Goal: Task Accomplishment & Management: Use online tool/utility

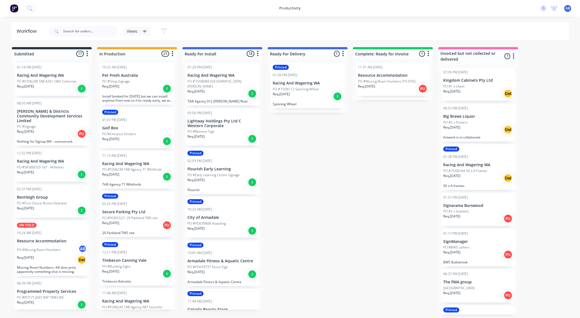
scroll to position [666, 0]
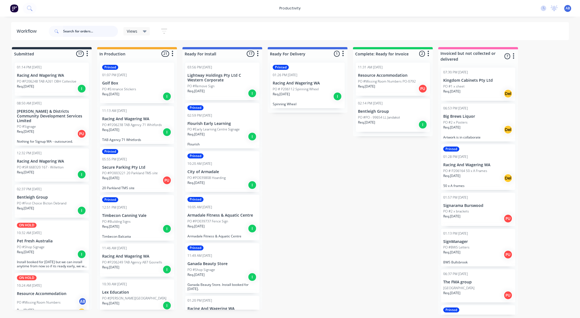
click at [78, 29] on input "text" at bounding box center [90, 31] width 55 height 11
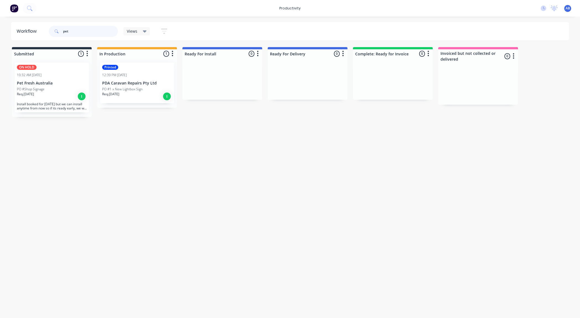
type input "pet"
click at [42, 85] on p "Pet Fresh Australia" at bounding box center [52, 83] width 70 height 5
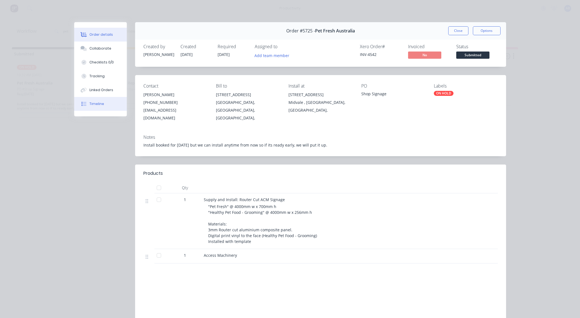
click at [99, 103] on div "Timeline" at bounding box center [96, 103] width 15 height 5
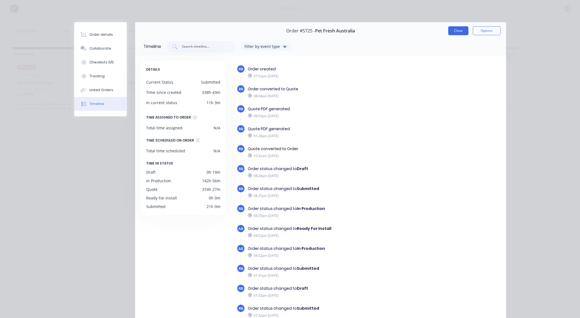
click at [455, 34] on button "Close" at bounding box center [458, 30] width 20 height 9
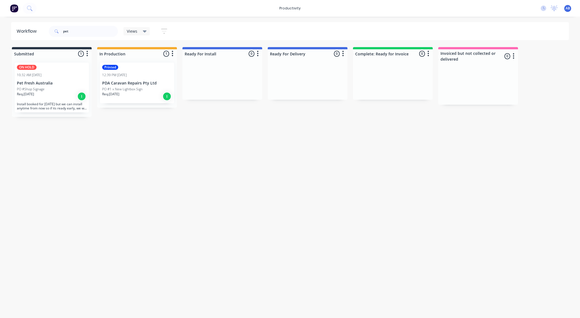
click at [259, 135] on div "Workflow pet Views Save new view None (Default) edit Show/Hide statuses Show li…" at bounding box center [290, 164] width 580 height 284
drag, startPoint x: 71, startPoint y: 32, endPoint x: 20, endPoint y: 27, distance: 51.1
click at [21, 27] on header "Workflow pet Views Save new view None (Default) edit Show/Hide statuses Show li…" at bounding box center [290, 31] width 558 height 18
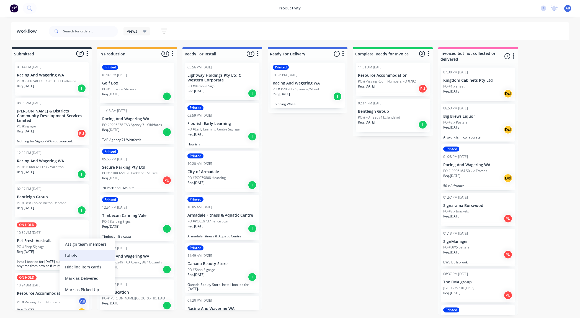
scroll to position [0, 1]
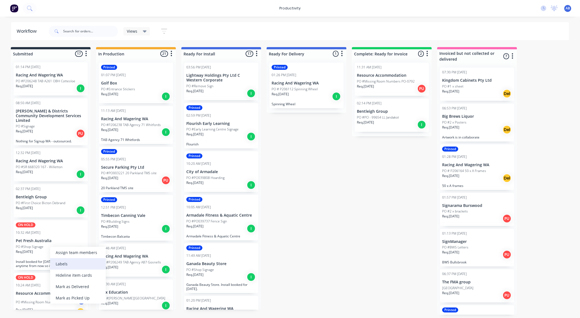
click at [67, 263] on div "Labels" at bounding box center [78, 263] width 56 height 11
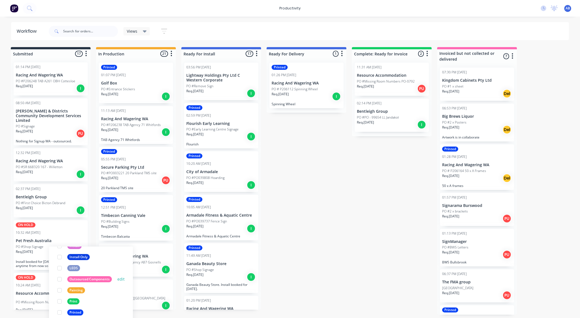
scroll to position [101, 0]
click at [76, 311] on div "Printed" at bounding box center [75, 311] width 16 height 6
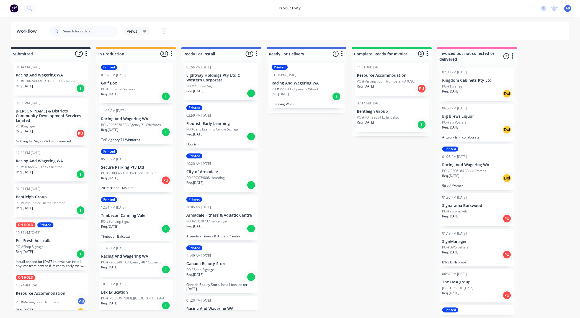
click at [317, 266] on div "Submitted 17 Sort By Created date Required date Order number Customer name Most…" at bounding box center [336, 180] width 682 height 267
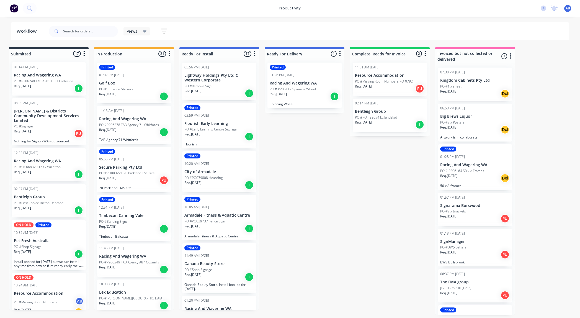
scroll to position [0, 2]
